Goal: Information Seeking & Learning: Learn about a topic

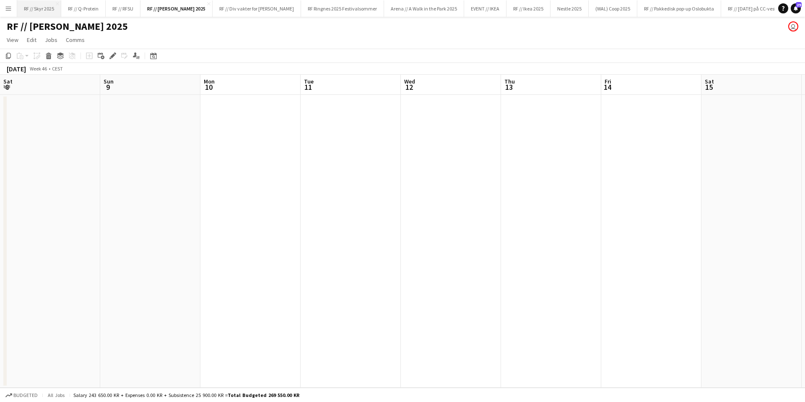
scroll to position [0, 302]
click at [5, 11] on app-icon "Menu" at bounding box center [8, 8] width 7 height 7
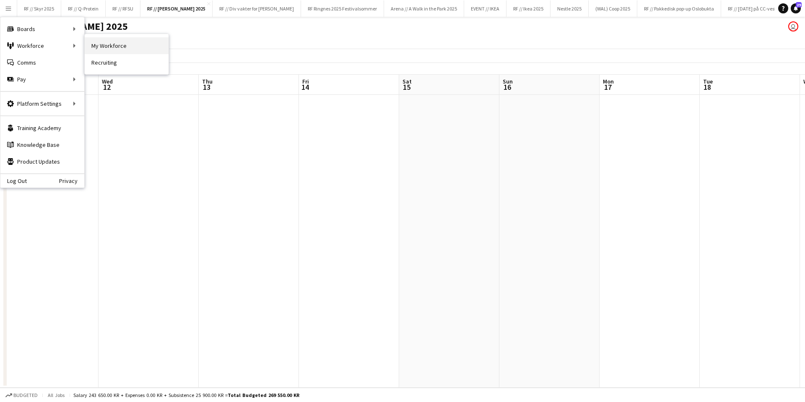
click at [115, 47] on link "My Workforce" at bounding box center [127, 45] width 84 height 17
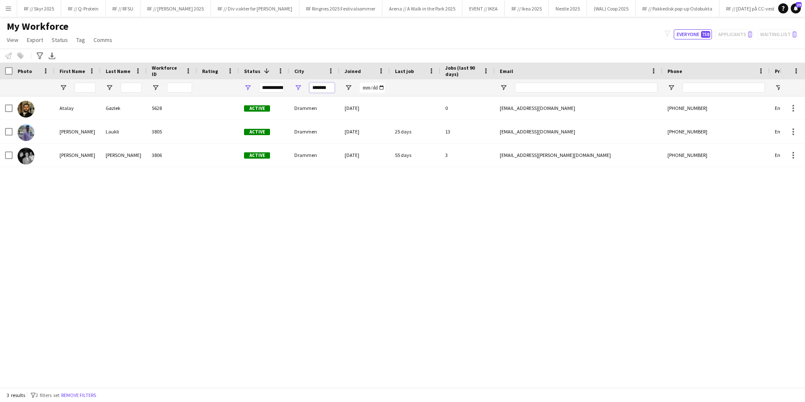
click at [319, 89] on input "*******" at bounding box center [322, 88] width 25 height 10
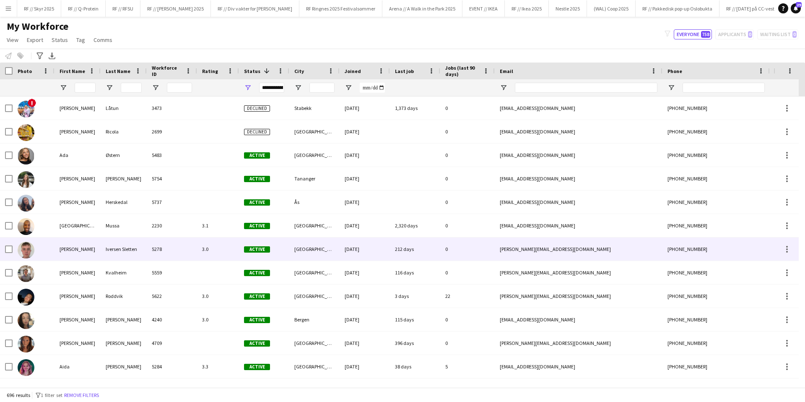
click at [363, 257] on div "[DATE]" at bounding box center [365, 248] width 50 height 23
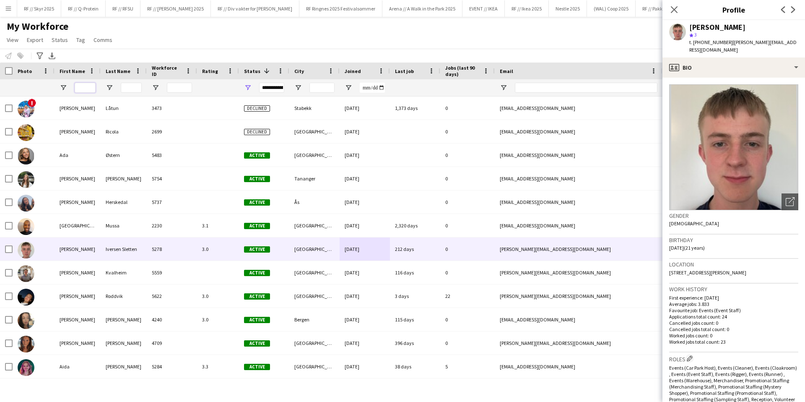
click at [78, 87] on input "First Name Filter Input" at bounding box center [85, 88] width 21 height 10
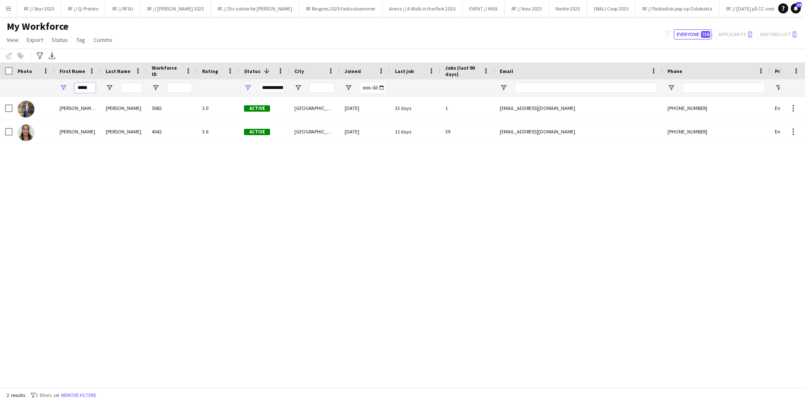
type input "*****"
click at [372, 87] on input "Joined Filter Input" at bounding box center [372, 88] width 25 height 10
click at [275, 88] on div "**********" at bounding box center [271, 88] width 25 height 10
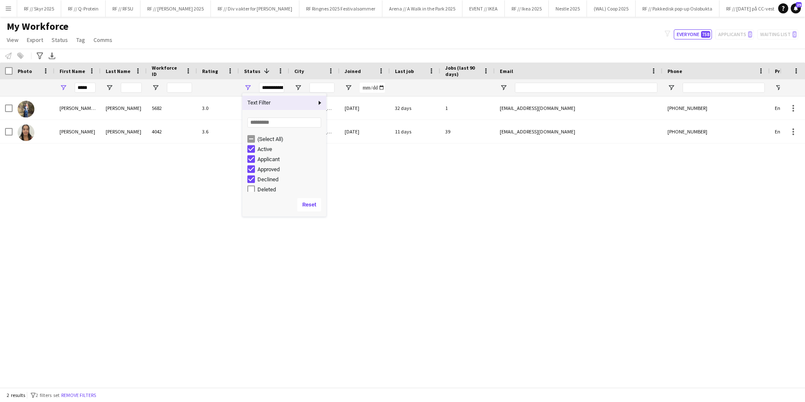
click at [275, 88] on div "**********" at bounding box center [271, 88] width 25 height 10
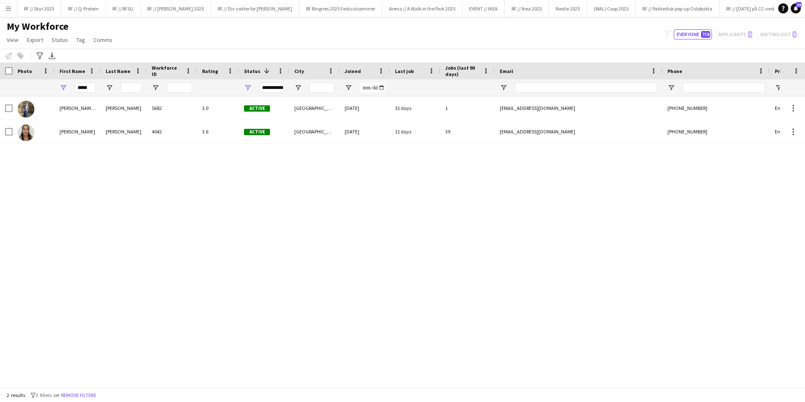
click at [275, 88] on div "**********" at bounding box center [271, 88] width 25 height 10
type input "**********"
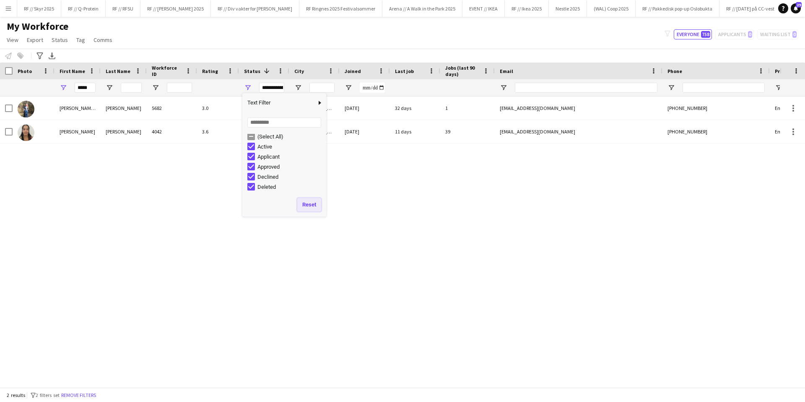
click at [315, 207] on button "Reset" at bounding box center [309, 204] width 24 height 13
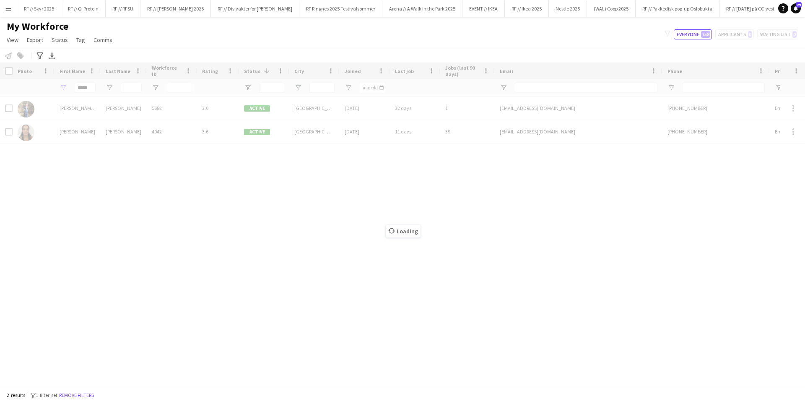
click at [197, 240] on div "Loading" at bounding box center [402, 224] width 805 height 325
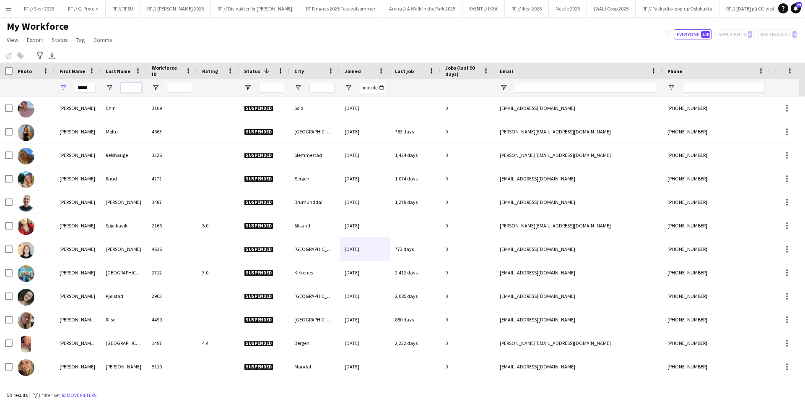
click at [136, 88] on input "Last Name Filter Input" at bounding box center [131, 88] width 21 height 10
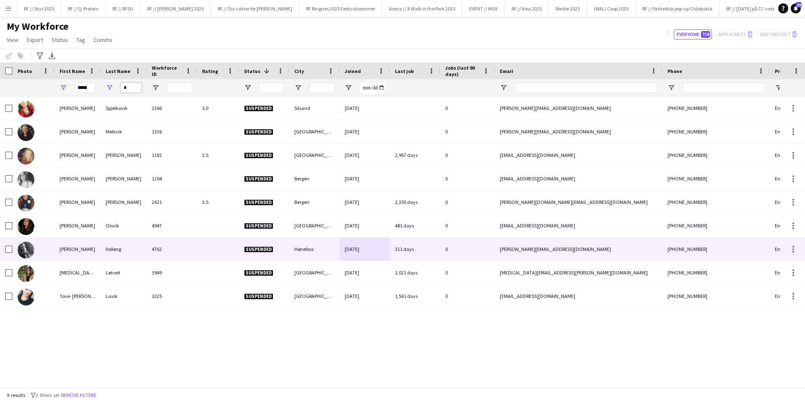
type input "*"
click at [467, 249] on div "0" at bounding box center [467, 248] width 55 height 23
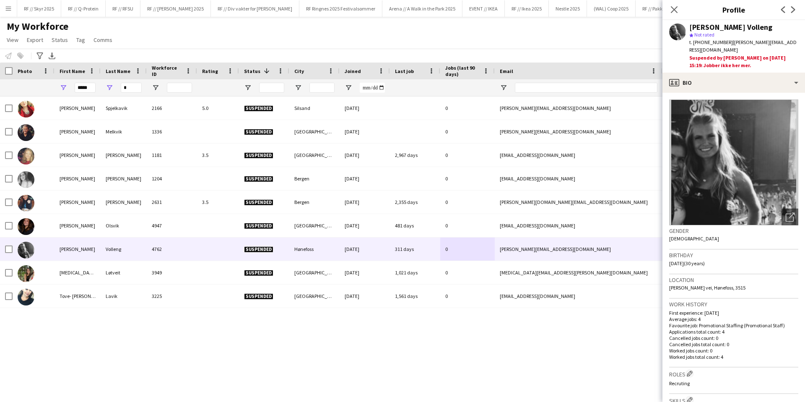
drag, startPoint x: 735, startPoint y: 59, endPoint x: 697, endPoint y: 48, distance: 39.3
click at [697, 54] on div "Suspended by [PERSON_NAME] on [DATE] 15:19: Jobber ikke her mer." at bounding box center [743, 61] width 109 height 15
drag, startPoint x: 743, startPoint y: 55, endPoint x: 687, endPoint y: 50, distance: 56.0
click at [687, 50] on div "[PERSON_NAME] Volleng star Not rated t. [PHONE_NUMBER] | [PERSON_NAME][EMAIL_AD…" at bounding box center [734, 46] width 143 height 52
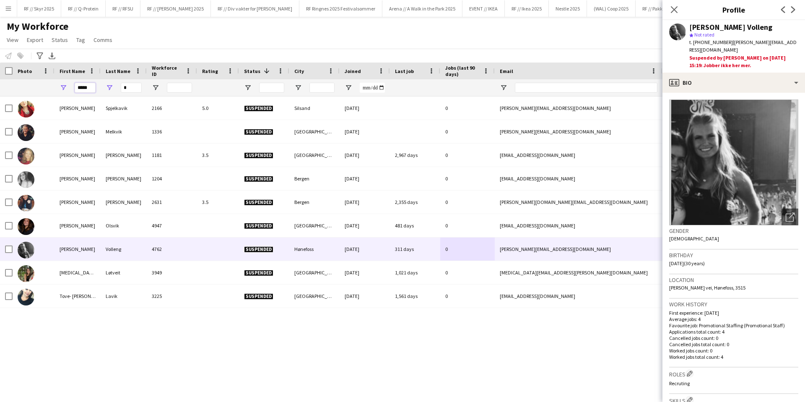
click at [88, 90] on input "*****" at bounding box center [85, 88] width 21 height 10
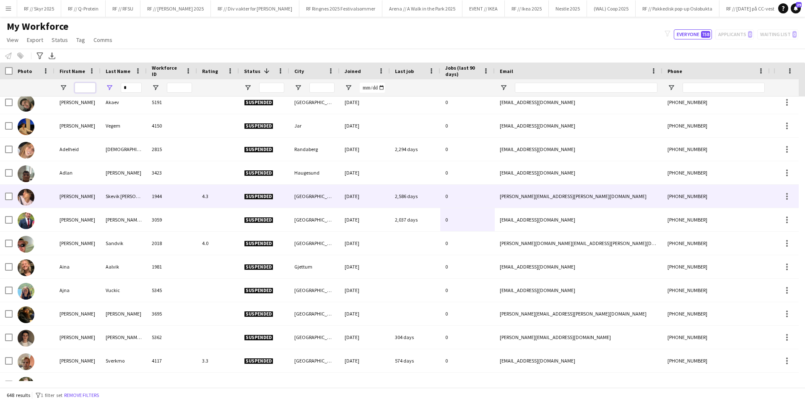
scroll to position [173, 0]
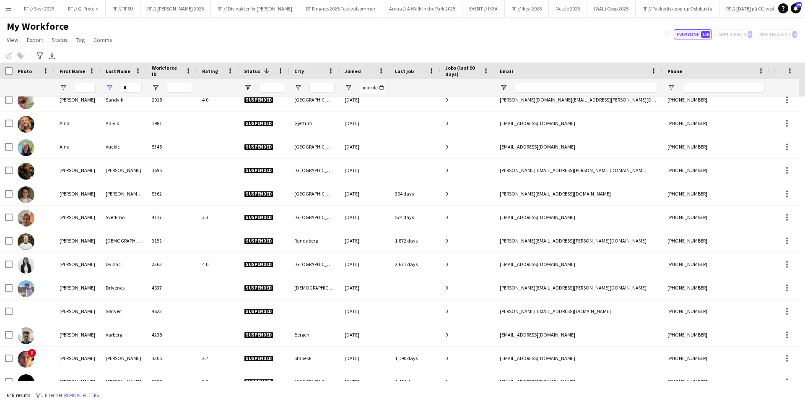
click at [704, 37] on span "758" at bounding box center [705, 34] width 9 height 7
type input "**********"
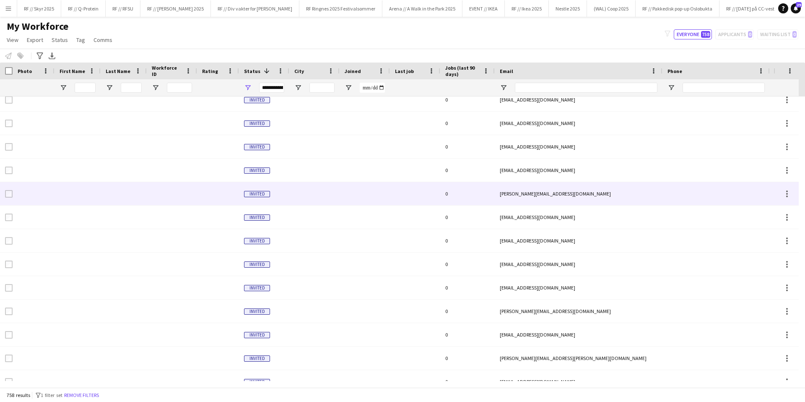
scroll to position [0, 0]
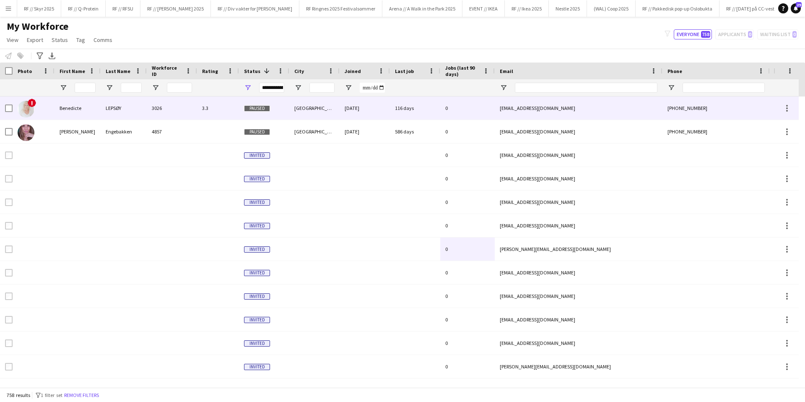
click at [50, 111] on div "!" at bounding box center [34, 107] width 42 height 23
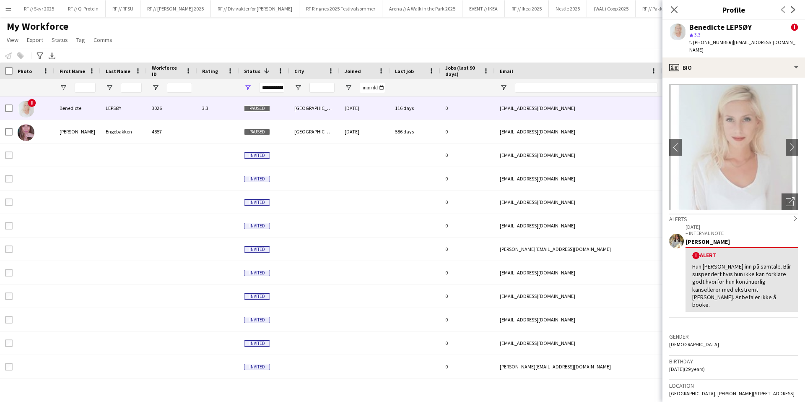
click at [793, 215] on icon "chevron-right" at bounding box center [796, 218] width 6 height 6
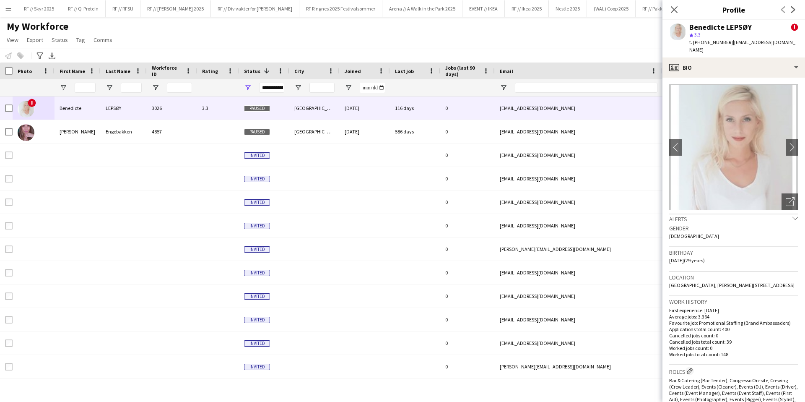
click at [793, 215] on icon "chevron-down" at bounding box center [796, 218] width 6 height 6
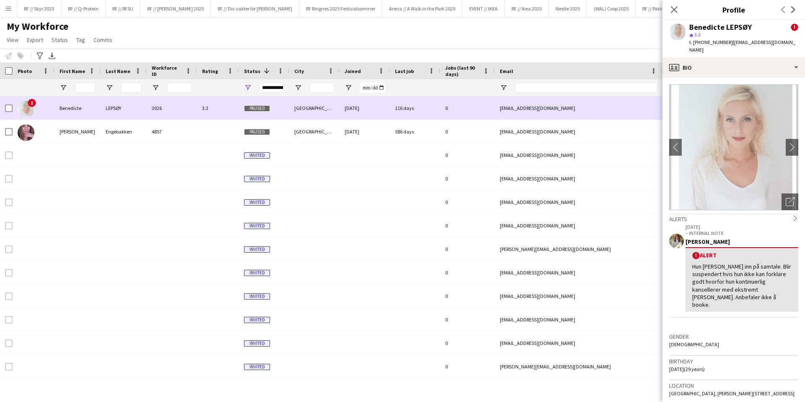
click at [33, 102] on span "!" at bounding box center [32, 103] width 8 height 8
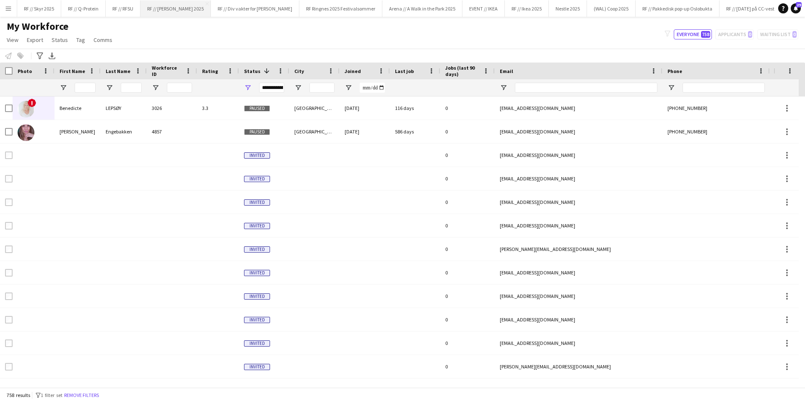
click at [185, 14] on button "RF // [PERSON_NAME] 2025 Close" at bounding box center [175, 8] width 70 height 16
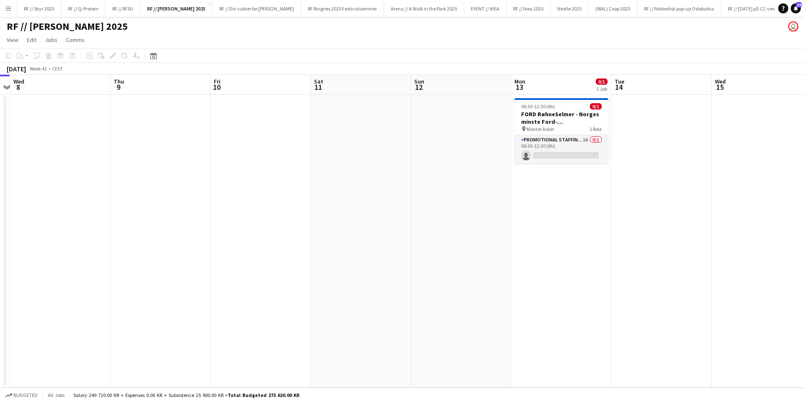
scroll to position [0, 310]
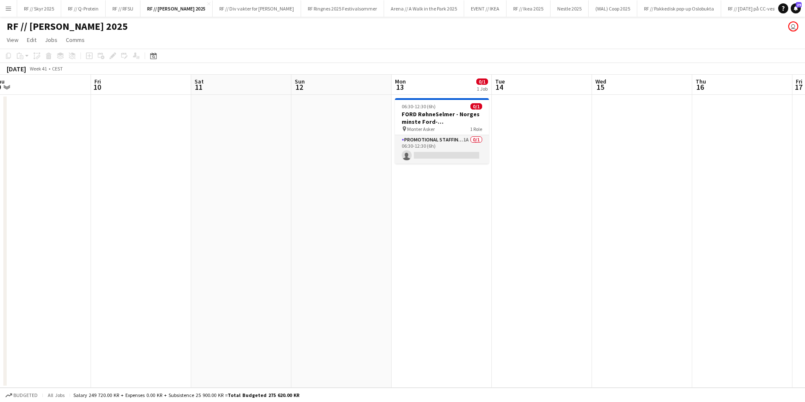
drag, startPoint x: 208, startPoint y: 116, endPoint x: -55, endPoint y: 124, distance: 263.5
click at [0, 124] on html "Menu Boards Boards Boards All jobs Status Workforce Workforce My Workforce Recr…" at bounding box center [402, 201] width 805 height 402
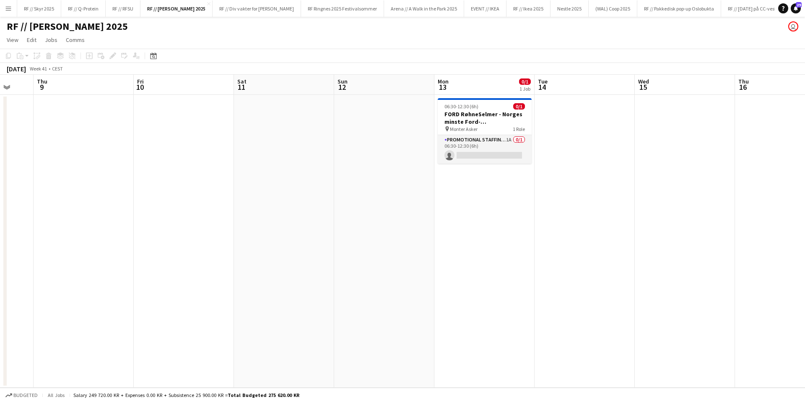
drag, startPoint x: 504, startPoint y: 231, endPoint x: 411, endPoint y: 235, distance: 93.6
click at [424, 235] on app-calendar-viewport "Mon 6 Tue 7 Wed 8 Thu 9 Fri 10 Sat 11 Sun 12 Mon 13 0/1 1 Job Tue 14 Wed 15 Thu…" at bounding box center [402, 231] width 805 height 313
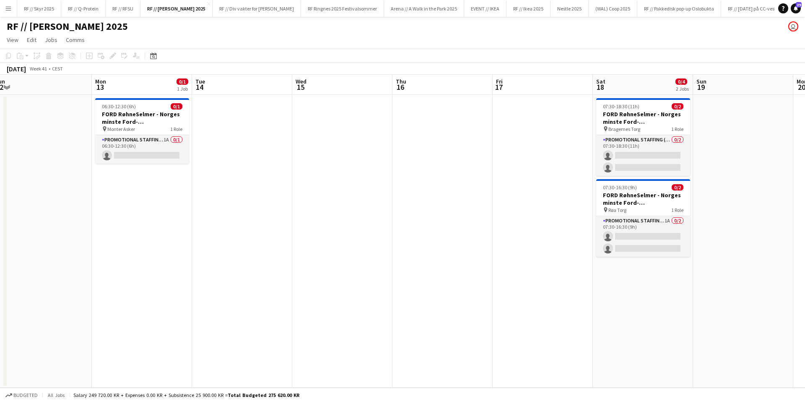
scroll to position [0, 263]
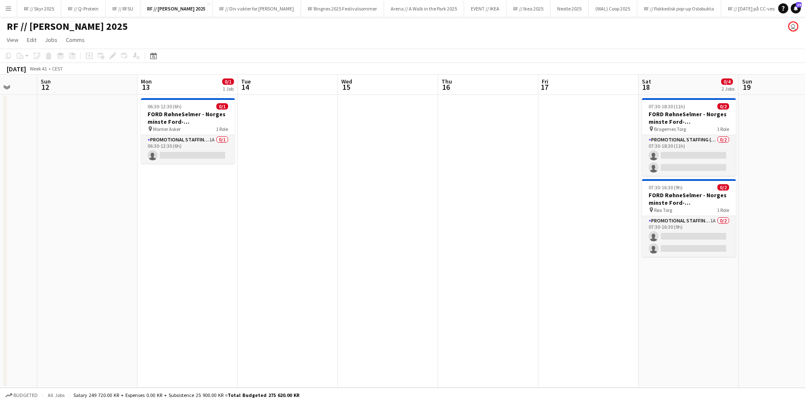
drag, startPoint x: 516, startPoint y: 227, endPoint x: 461, endPoint y: 228, distance: 54.5
click at [461, 228] on app-calendar-viewport "Thu 9 Fri 10 Sat 11 Sun 12 Mon 13 0/1 1 Job Tue 14 Wed 15 Thu 16 Fri 17 Sat 18 …" at bounding box center [402, 231] width 805 height 313
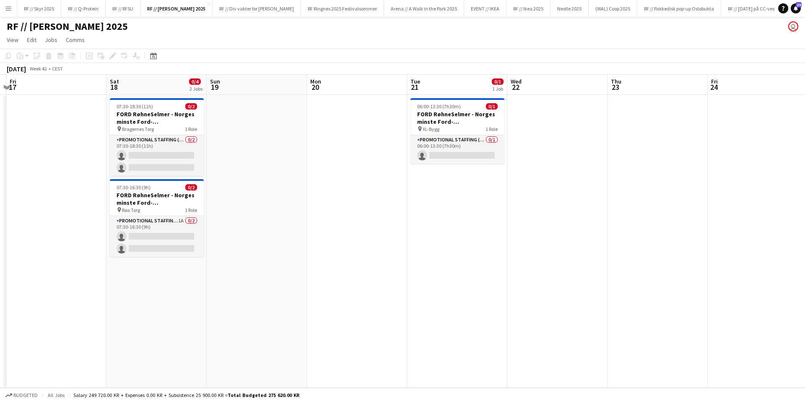
scroll to position [0, 332]
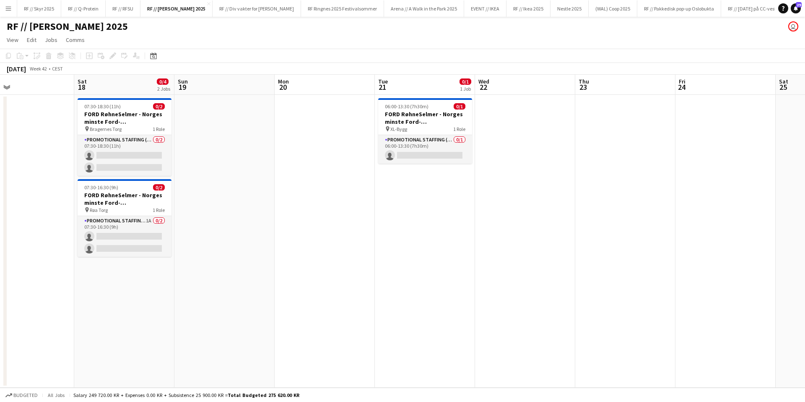
drag, startPoint x: 672, startPoint y: 267, endPoint x: 192, endPoint y: 270, distance: 479.8
click at [202, 269] on app-calendar-viewport "Tue 14 Wed 15 Thu 16 Fri 17 Sat 18 0/4 2 Jobs Sun 19 Mon 20 Tue 21 0/1 1 Job We…" at bounding box center [402, 231] width 805 height 313
